Goal: Navigation & Orientation: Find specific page/section

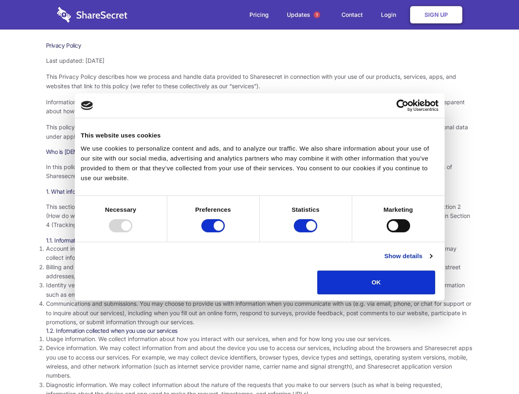
click at [132, 232] on div at bounding box center [120, 225] width 23 height 13
click at [225, 232] on input "Preferences" at bounding box center [212, 225] width 23 height 13
checkbox input "false"
click at [306, 232] on input "Statistics" at bounding box center [305, 225] width 23 height 13
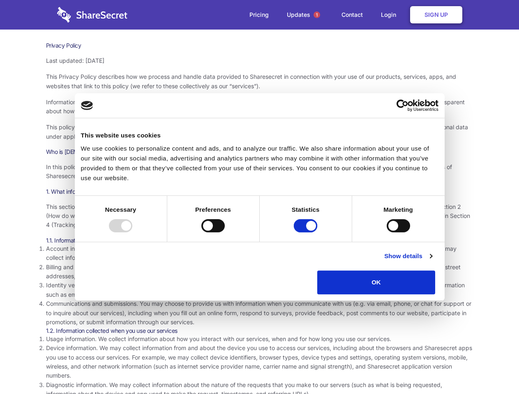
checkbox input "false"
click at [386, 232] on input "Marketing" at bounding box center [397, 225] width 23 height 13
checkbox input "true"
click at [432, 261] on link "Show details" at bounding box center [408, 256] width 48 height 10
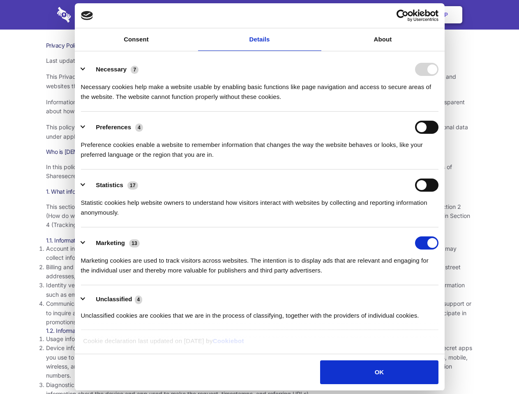
click at [438, 112] on li "Necessary 7 Necessary cookies help make a website usable by enabling basic func…" at bounding box center [259, 83] width 357 height 58
click at [316, 15] on span "1" at bounding box center [316, 14] width 7 height 7
